Goal: Transaction & Acquisition: Purchase product/service

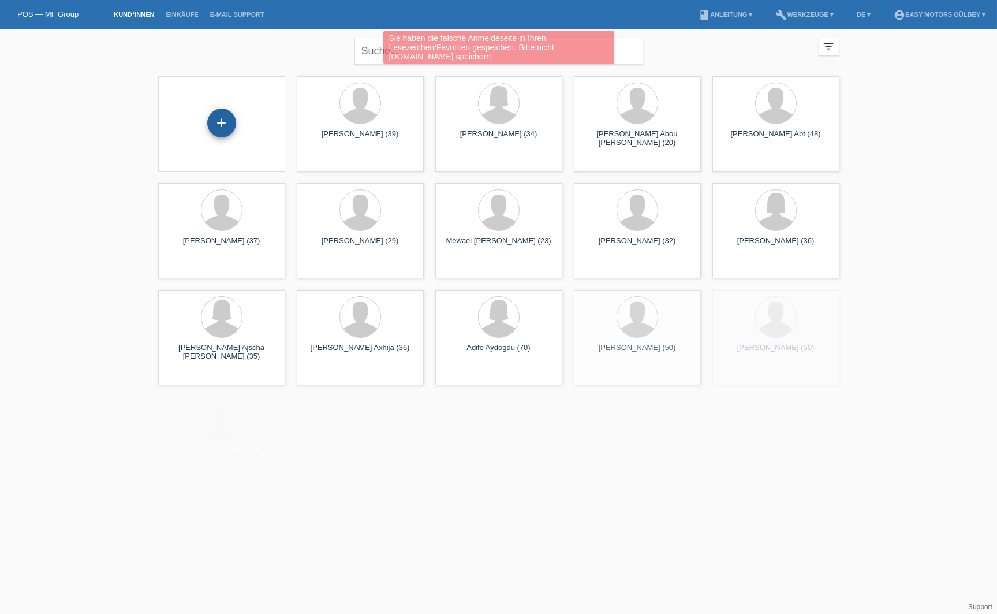
click at [225, 116] on div "+" at bounding box center [221, 123] width 29 height 29
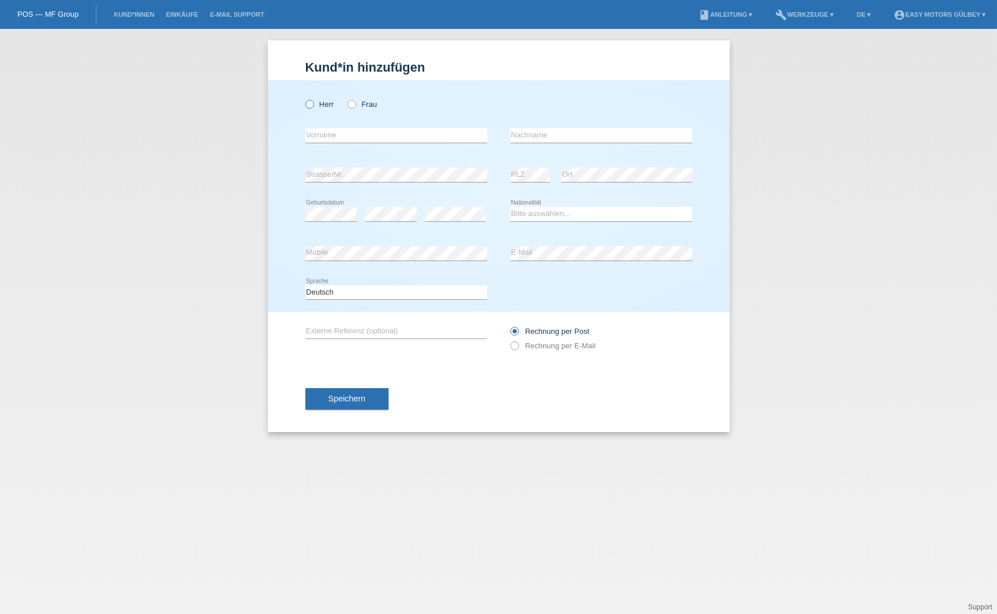
click at [303, 98] on icon at bounding box center [303, 98] width 0 height 0
click at [307, 102] on input "Herr" at bounding box center [309, 104] width 8 height 8
radio input "true"
type input "Arshad"
type input "Mahmood"
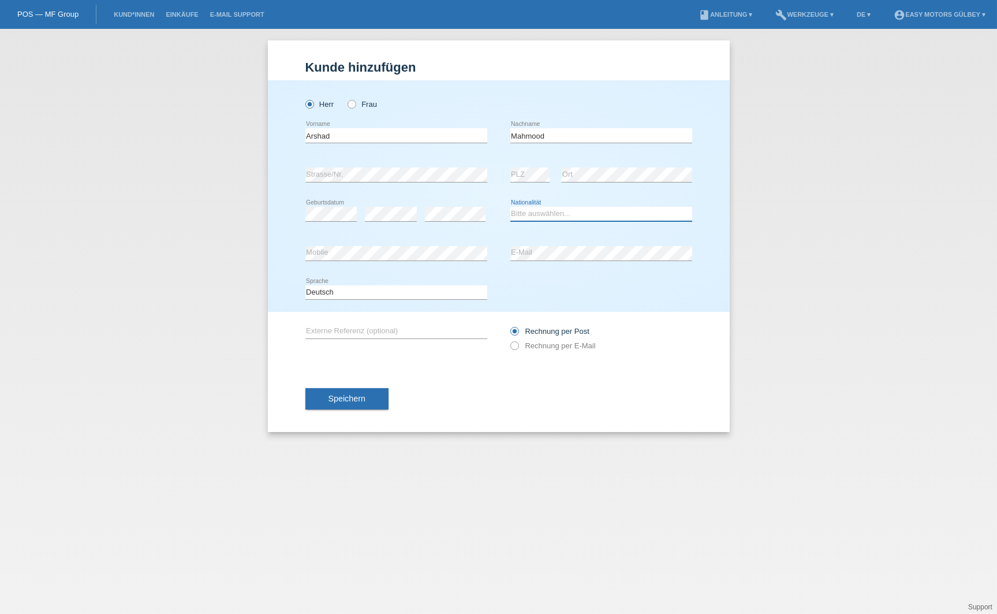
select select "IT"
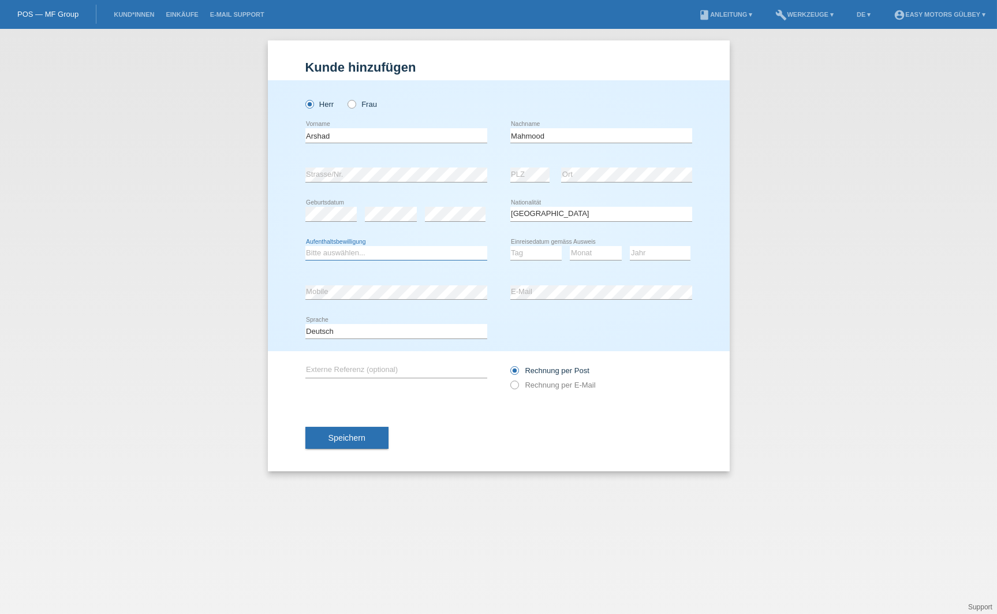
select select "B"
select select "23"
click at [584, 260] on icon at bounding box center [596, 260] width 52 height 1
select select "05"
select select "2019"
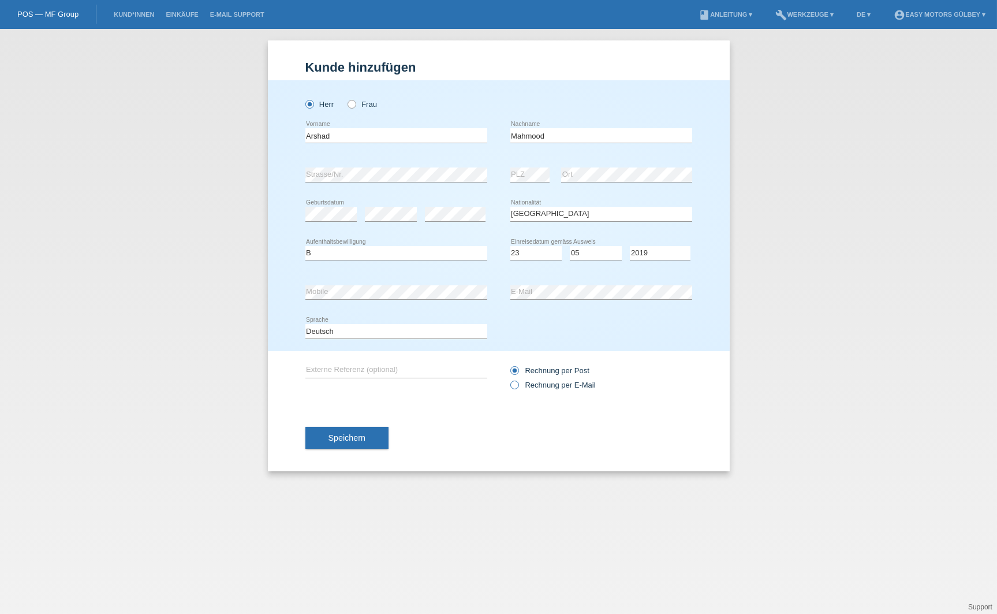
click at [508, 379] on icon at bounding box center [508, 379] width 0 height 0
click at [514, 386] on input "Rechnung per E-Mail" at bounding box center [514, 387] width 8 height 14
radio input "true"
click at [351, 434] on span "Speichern" at bounding box center [347, 437] width 37 height 9
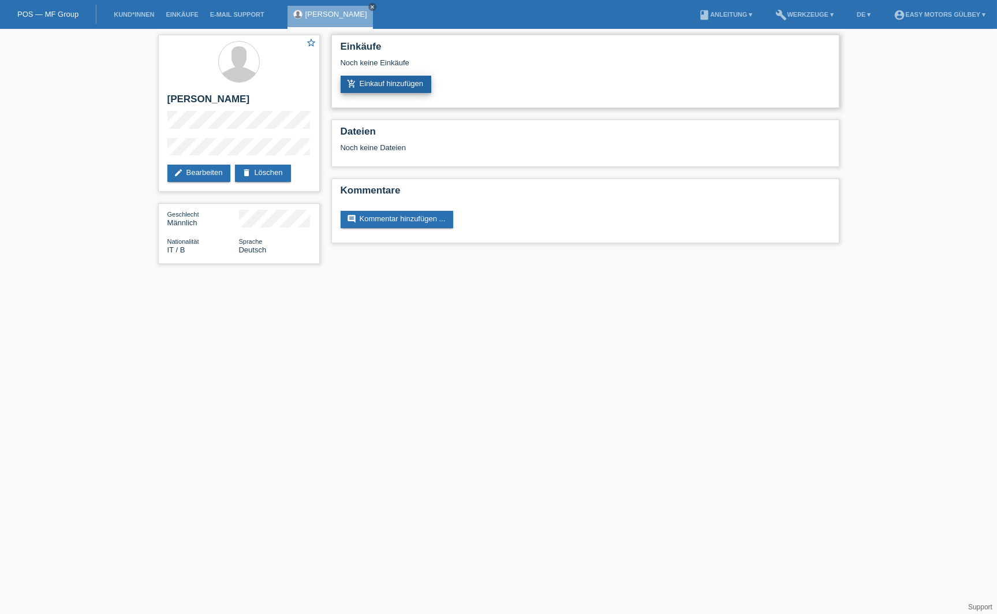
click at [383, 78] on link "add_shopping_cart Einkauf hinzufügen" at bounding box center [386, 84] width 91 height 17
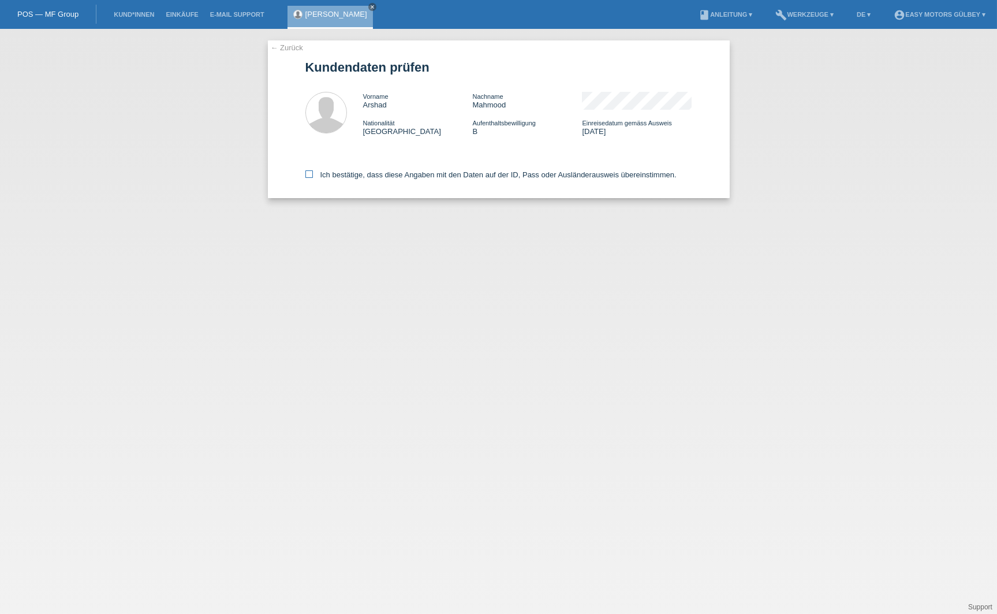
click at [309, 174] on icon at bounding box center [309, 174] width 8 height 8
click at [309, 174] on input "Ich bestätige, dass diese Angaben mit den Daten auf der ID, Pass oder Ausländer…" at bounding box center [309, 174] width 8 height 8
checkbox input "true"
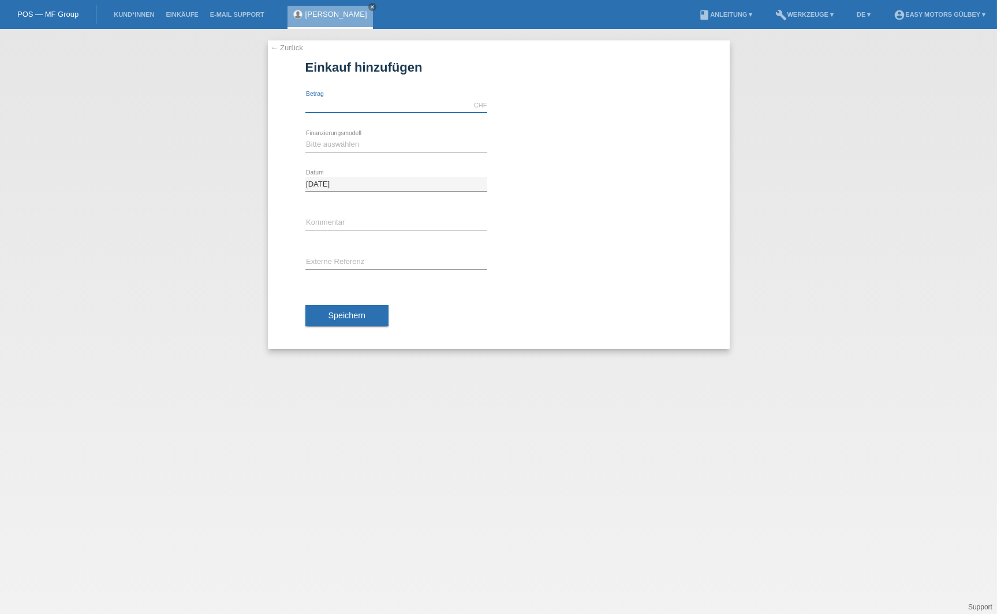
click at [394, 103] on input "text" at bounding box center [396, 105] width 182 height 14
type input "3000.00"
select select "10"
click at [347, 320] on span "Speichern" at bounding box center [347, 315] width 37 height 9
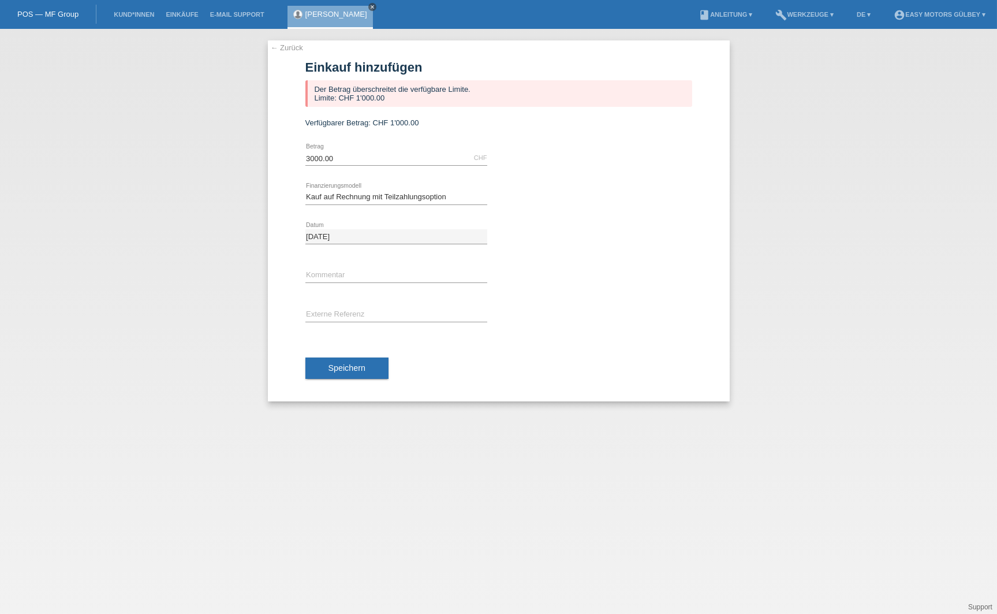
click at [371, 6] on icon "close" at bounding box center [373, 7] width 6 height 6
click at [282, 49] on link "← Zurück" at bounding box center [287, 47] width 32 height 9
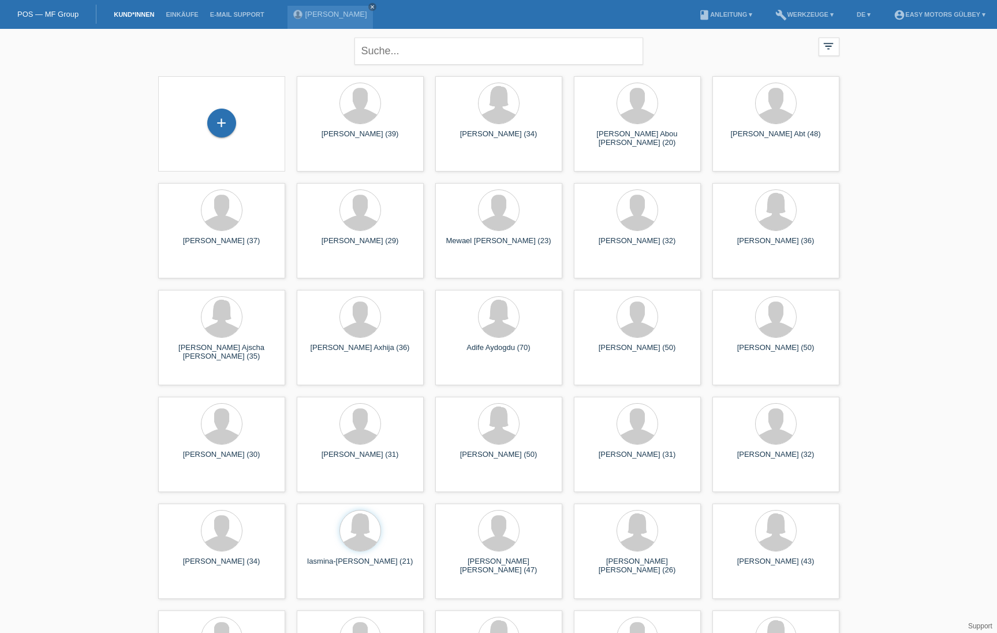
click at [225, 121] on div "+" at bounding box center [222, 123] width 28 height 20
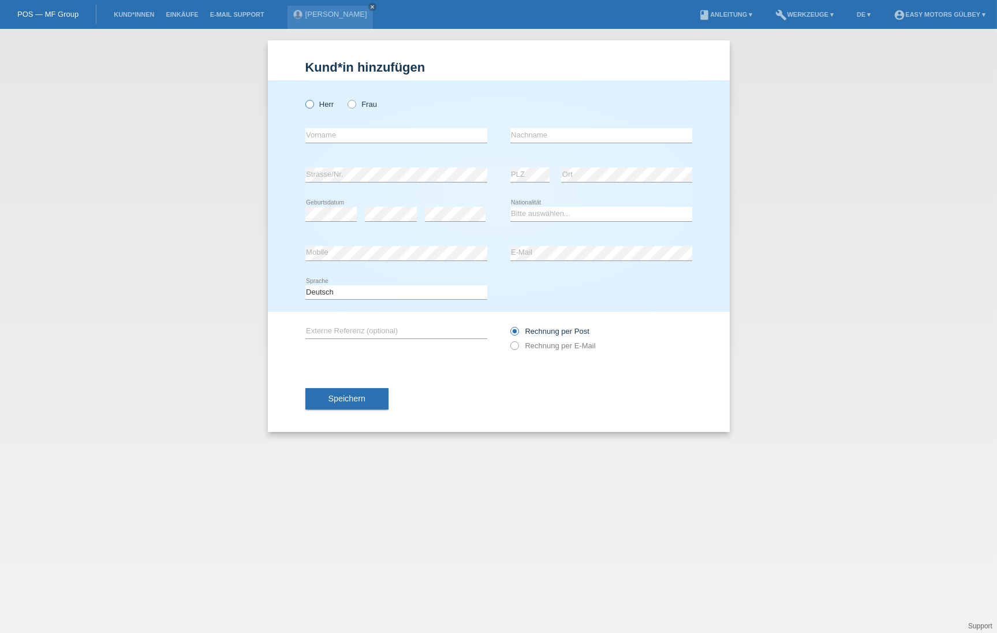
click at [303, 98] on icon at bounding box center [303, 98] width 0 height 0
click at [311, 100] on input "Herr" at bounding box center [309, 104] width 8 height 8
radio input "true"
type input "Drilon"
type input "Bajra"
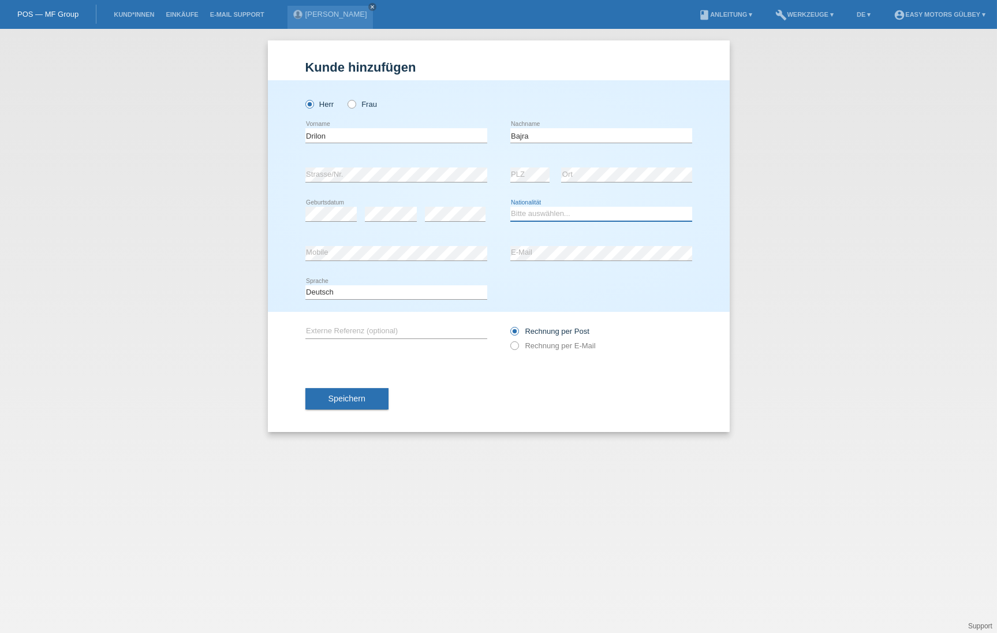
select select "CH"
click at [508, 339] on icon at bounding box center [508, 339] width 0 height 0
click at [516, 345] on input "Rechnung per E-Mail" at bounding box center [514, 348] width 8 height 14
radio input "true"
click at [360, 398] on span "Speichern" at bounding box center [347, 398] width 37 height 9
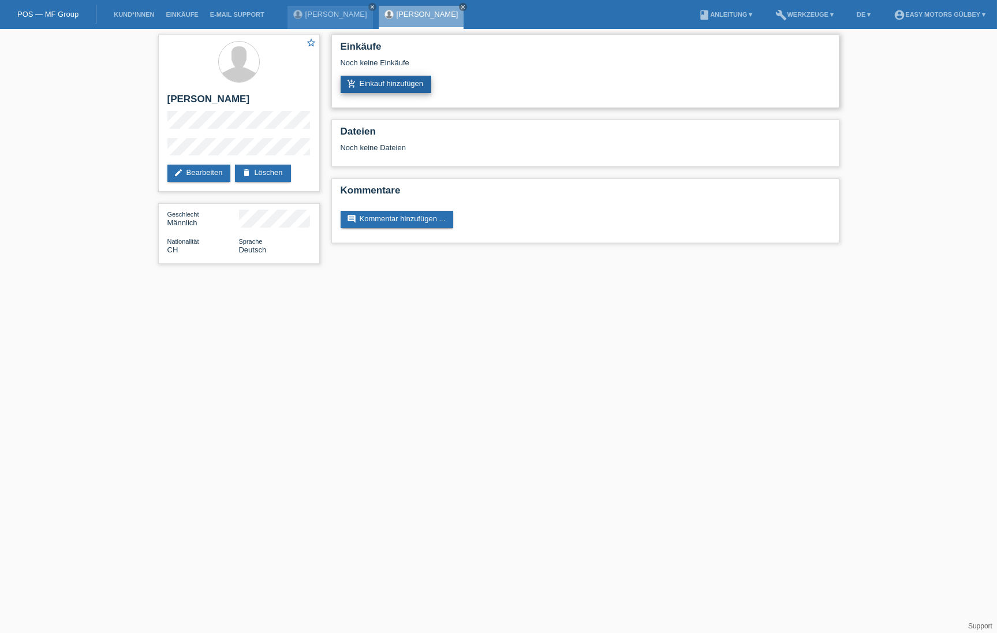
click at [398, 89] on link "add_shopping_cart Einkauf hinzufügen" at bounding box center [386, 84] width 91 height 17
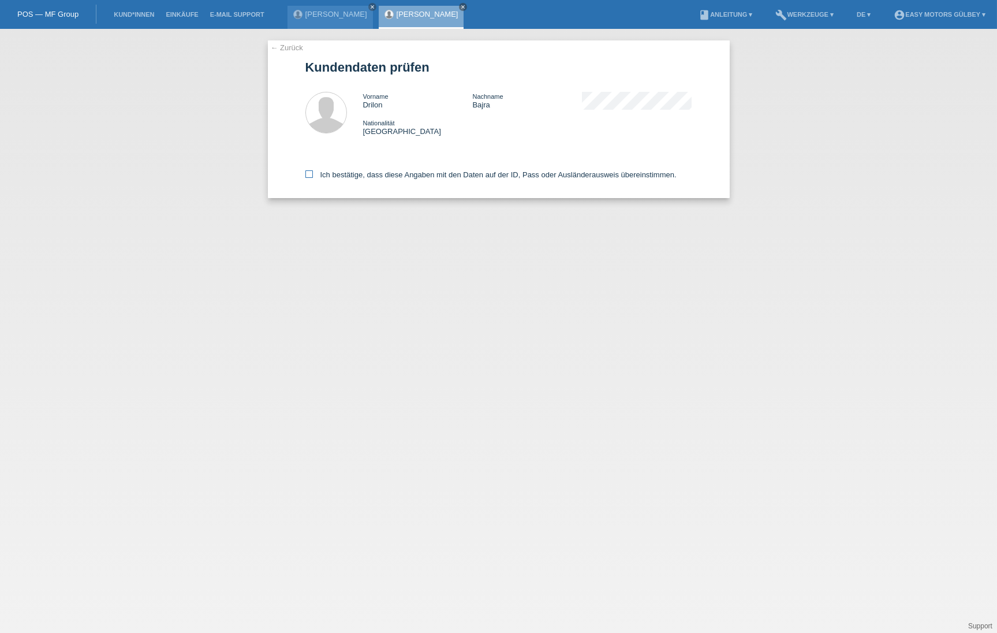
click at [309, 171] on icon at bounding box center [309, 174] width 8 height 8
click at [309, 171] on input "Ich bestätige, dass diese Angaben mit den Daten auf der ID, Pass oder Ausländer…" at bounding box center [309, 174] width 8 height 8
checkbox input "true"
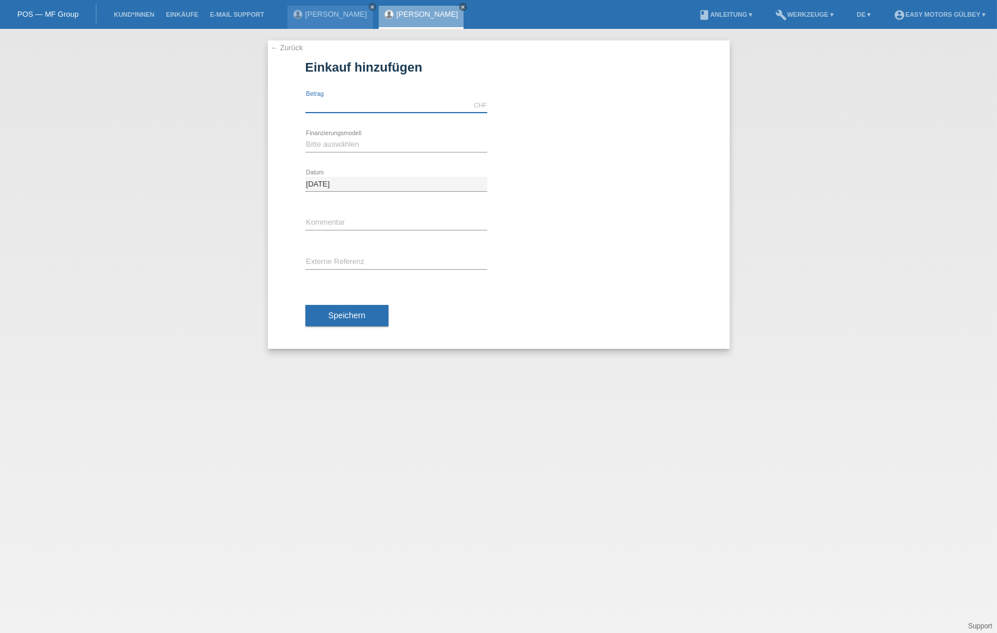
click at [328, 106] on input "text" at bounding box center [396, 105] width 182 height 14
